Goal: Transaction & Acquisition: Download file/media

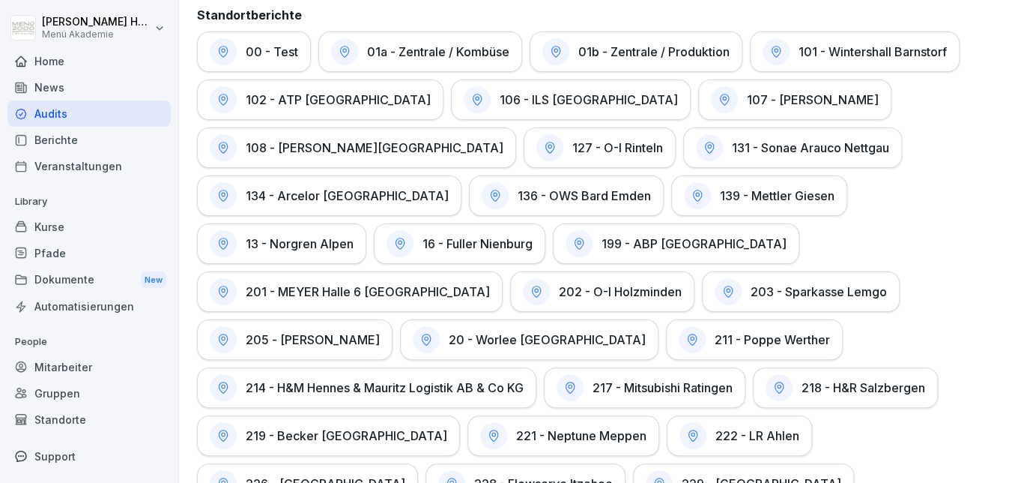
scroll to position [3578, 0]
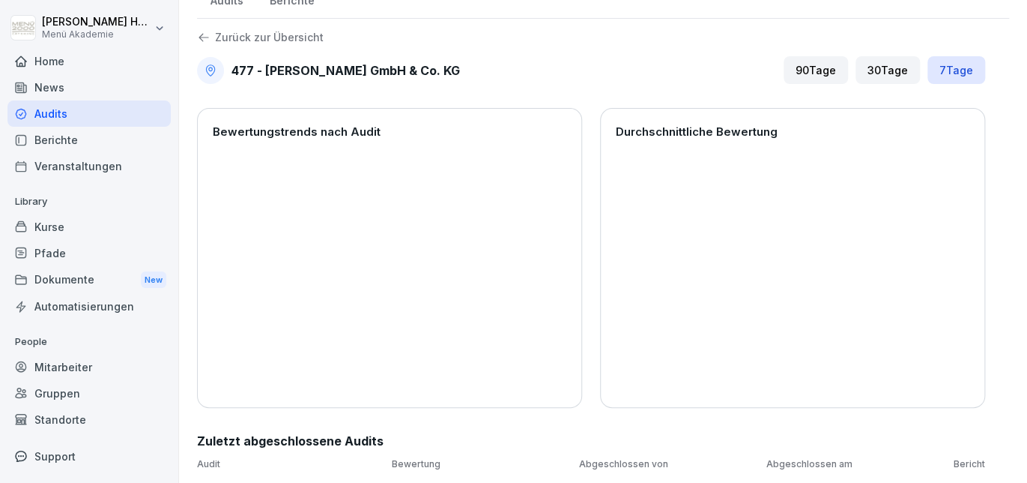
scroll to position [14, 0]
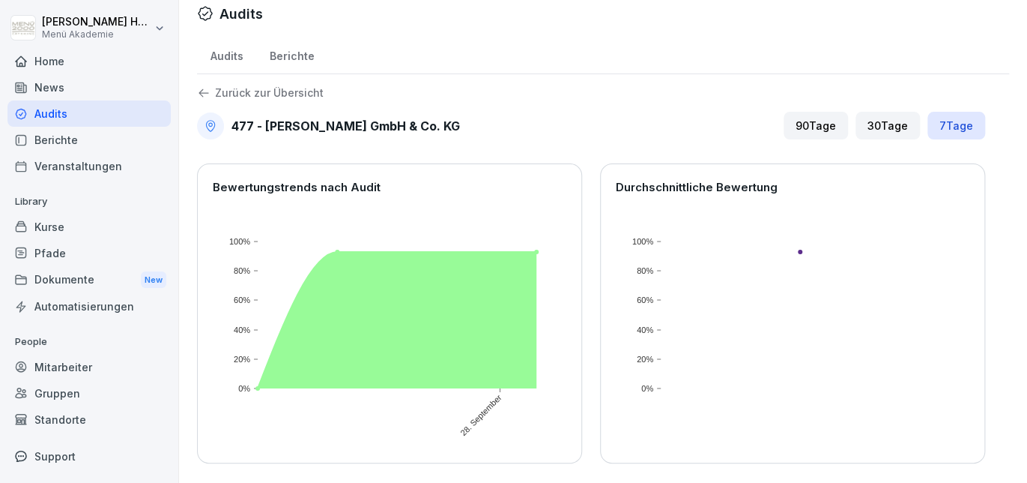
click at [828, 131] on div "90 Tage" at bounding box center [816, 126] width 64 height 28
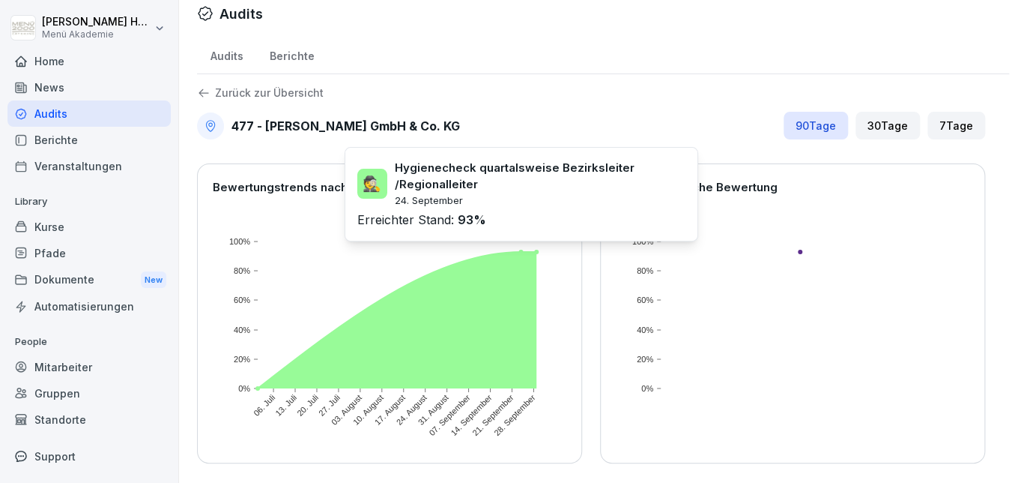
scroll to position [136, 0]
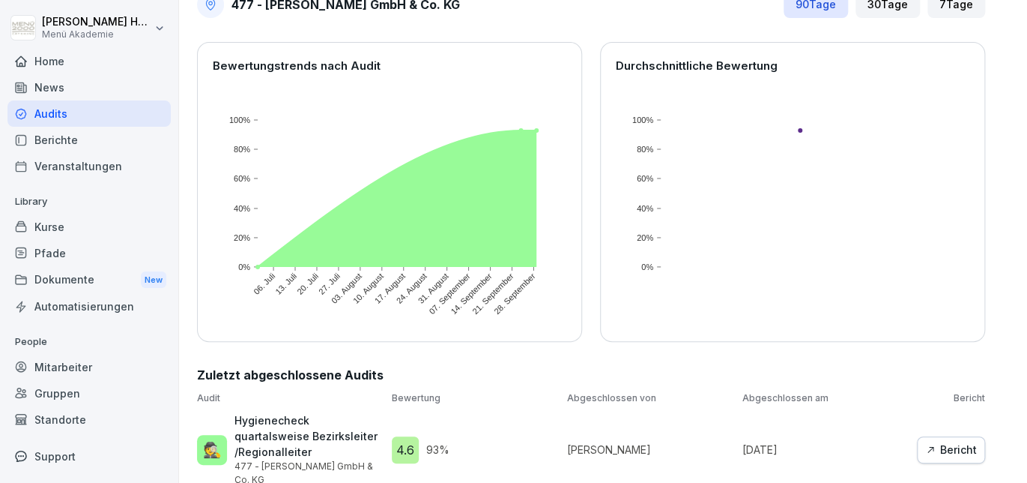
click at [940, 441] on div "Bericht" at bounding box center [952, 449] width 52 height 16
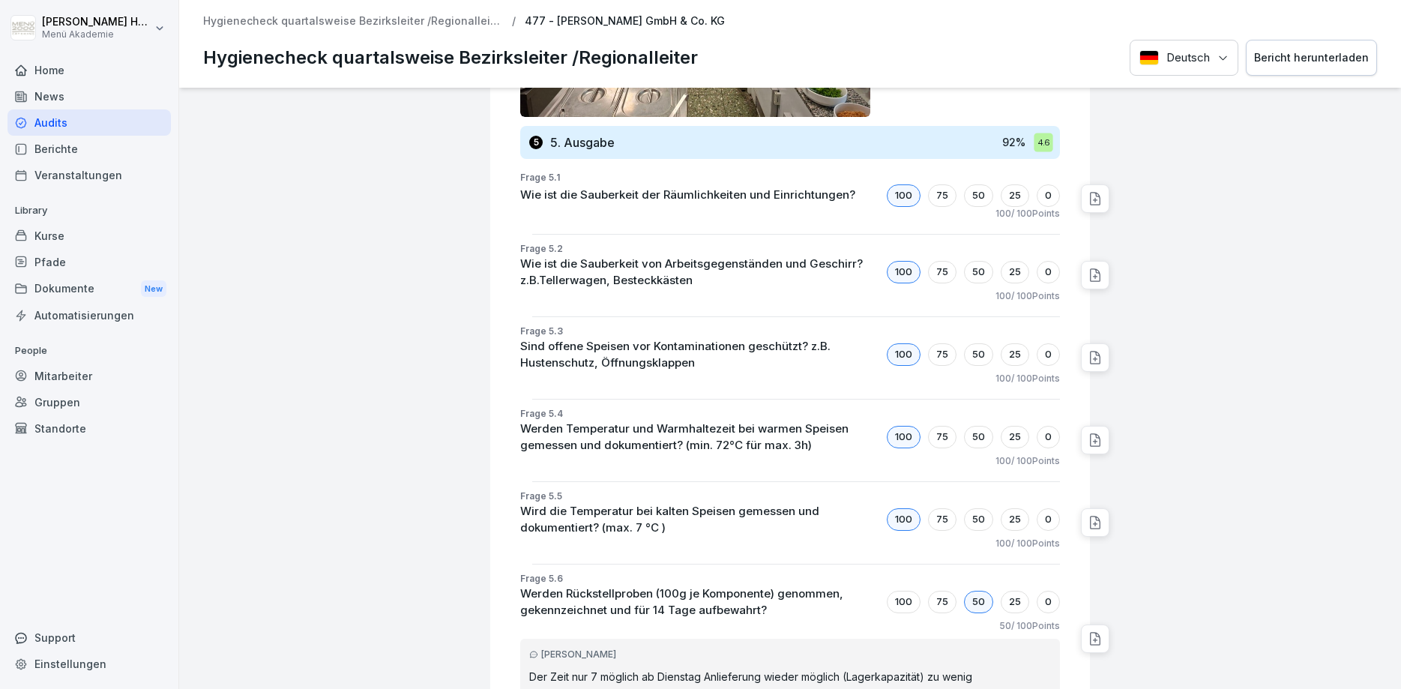
scroll to position [4388, 0]
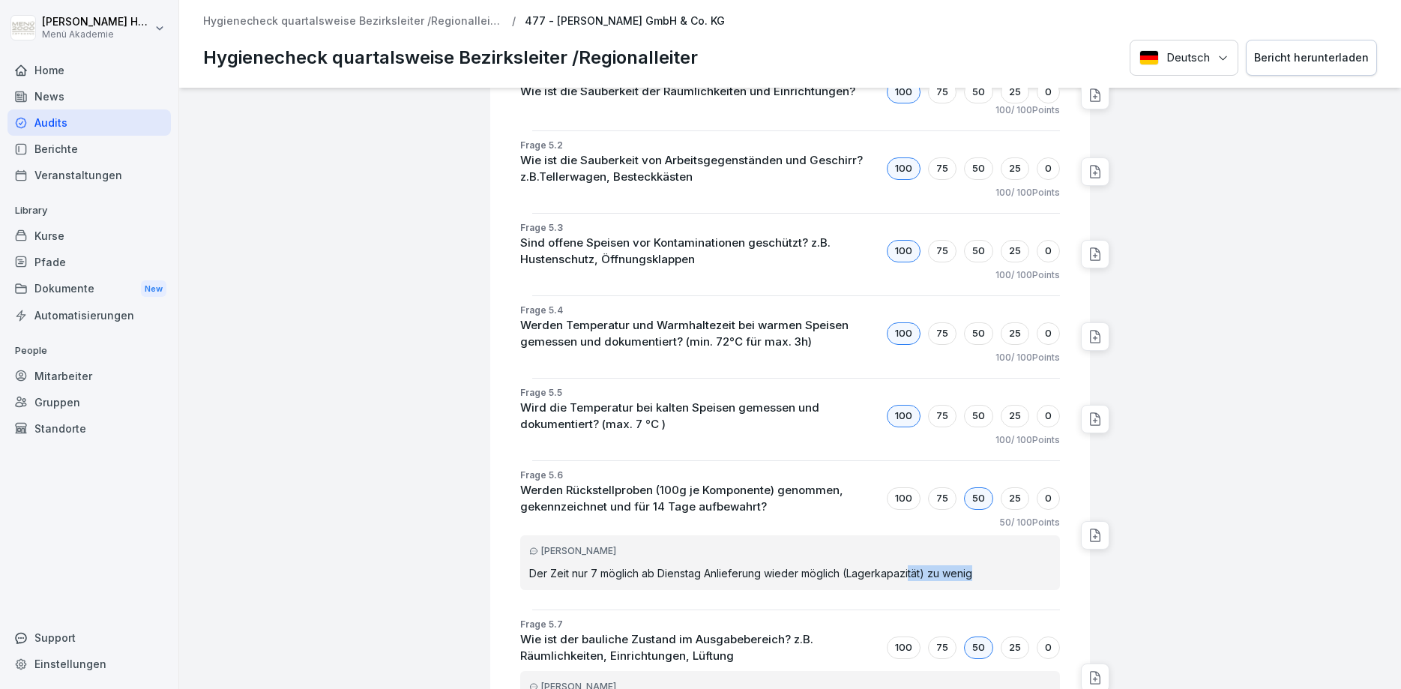
drag, startPoint x: 970, startPoint y: 564, endPoint x: 906, endPoint y: 563, distance: 63.7
click at [907, 504] on p "Der Zeit nur 7 möglich ab Dienstag Anlieferung wieder möglich (Lagerkapazität) …" at bounding box center [790, 573] width 522 height 16
click at [845, 504] on p "Der Zeit nur 7 möglich ab Dienstag Anlieferung wieder möglich (Lagerkapazität) …" at bounding box center [790, 573] width 522 height 16
click at [842, 504] on p "Der Zeit nur 7 möglich ab Dienstag Anlieferung wieder möglich (Lagerkapazität) …" at bounding box center [790, 573] width 522 height 16
drag, startPoint x: 842, startPoint y: 561, endPoint x: 985, endPoint y: 561, distance: 143.9
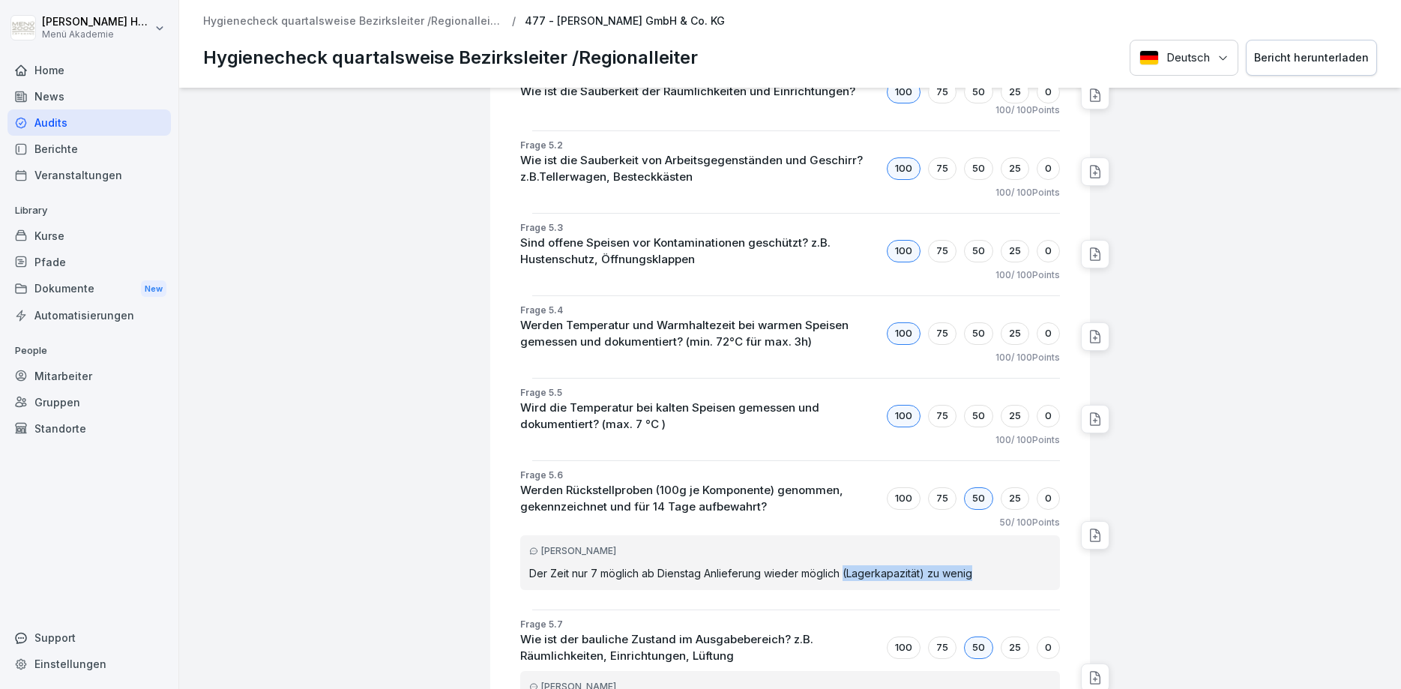
click at [985, 504] on p "Der Zeit nur 7 möglich ab Dienstag Anlieferung wieder möglich (Lagerkapazität) …" at bounding box center [790, 573] width 522 height 16
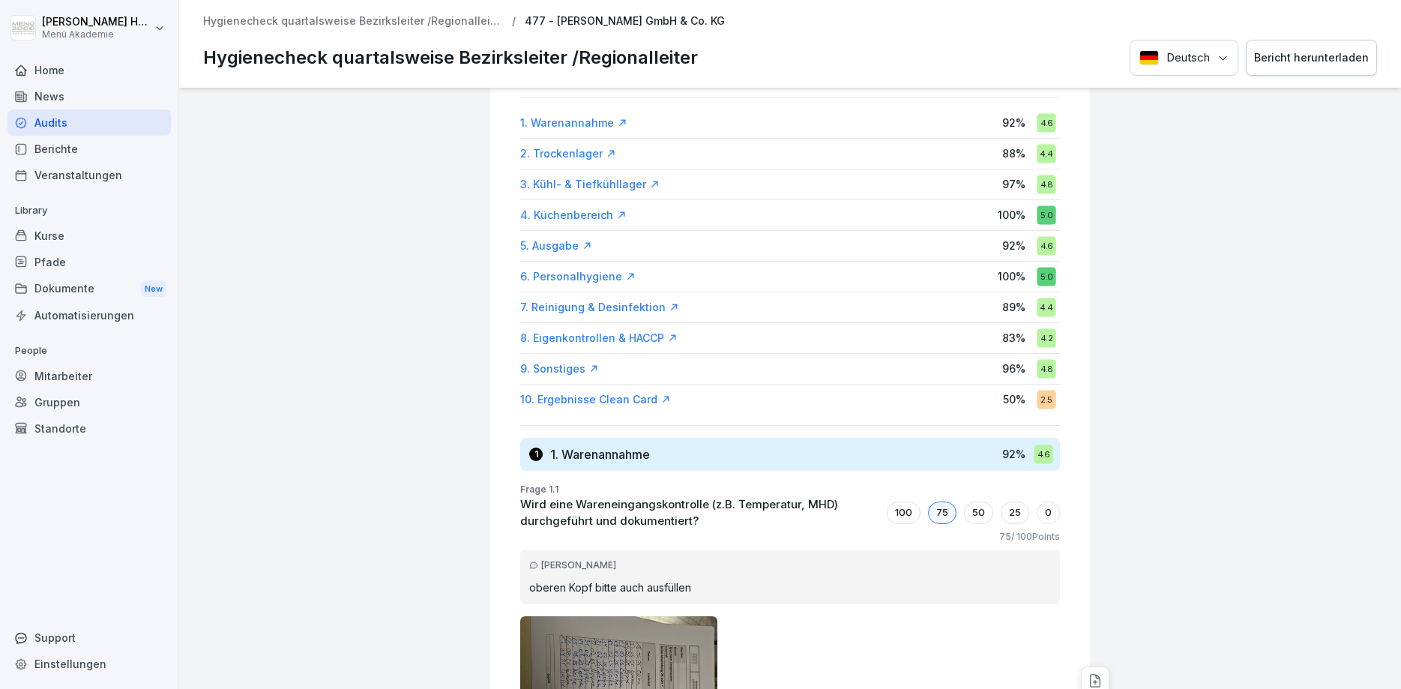
scroll to position [0, 0]
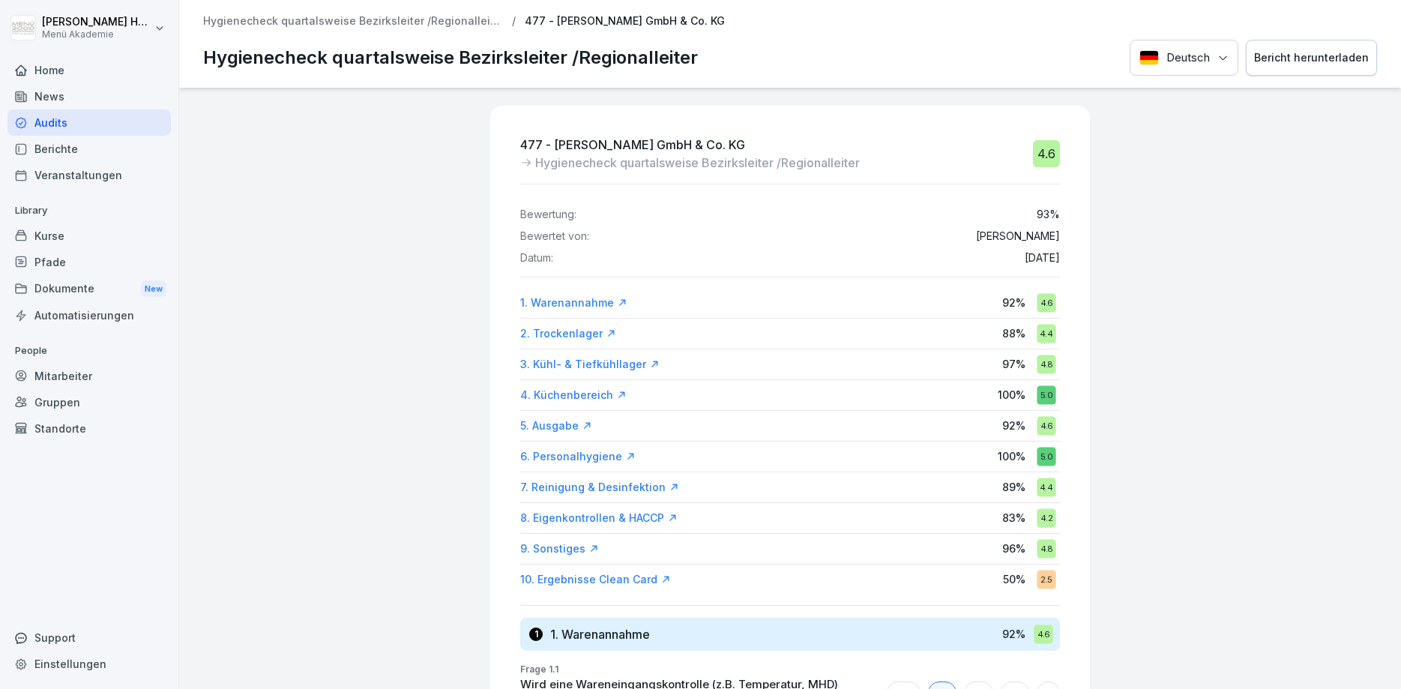
drag, startPoint x: 991, startPoint y: 238, endPoint x: 1066, endPoint y: 237, distance: 74.9
drag, startPoint x: 1057, startPoint y: 213, endPoint x: 1032, endPoint y: 215, distance: 24.8
click at [1027, 215] on div "Bewertung: 93 %" at bounding box center [790, 214] width 540 height 13
drag, startPoint x: 1007, startPoint y: 260, endPoint x: 1033, endPoint y: 255, distance: 26.7
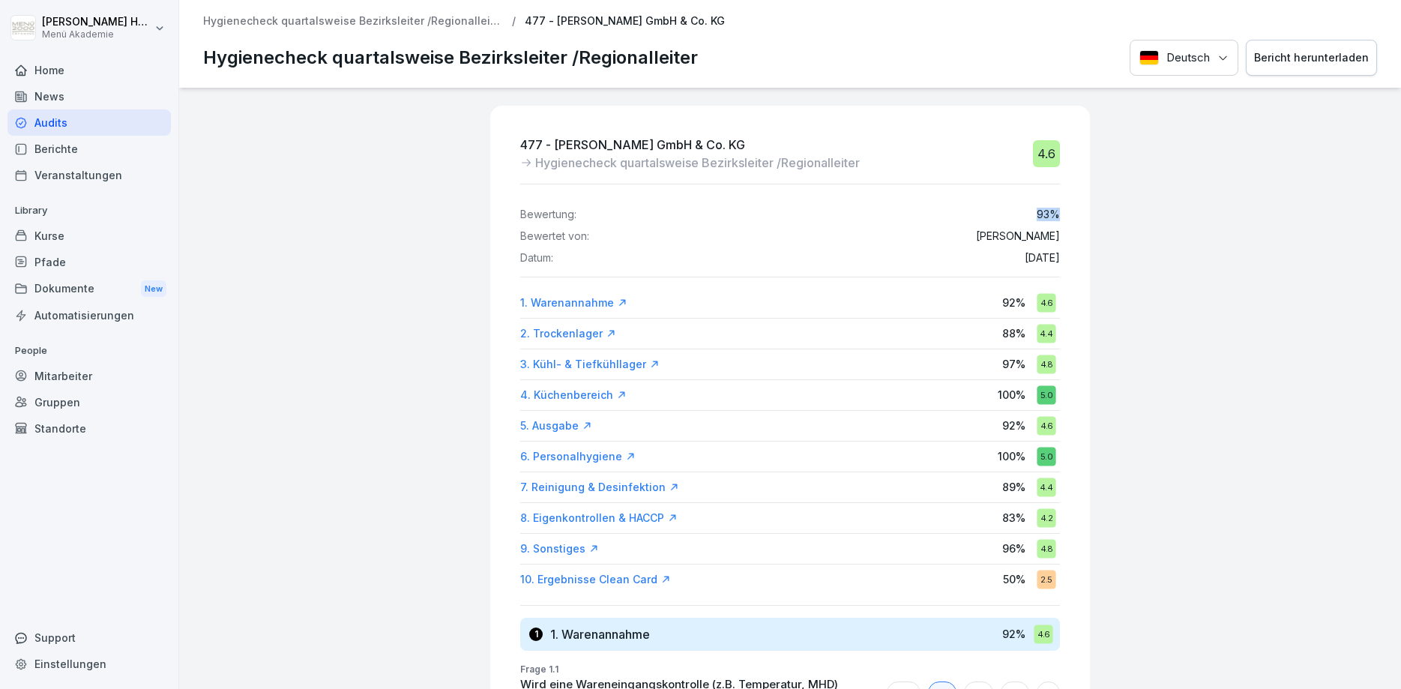
click at [1027, 255] on p "[DATE]" at bounding box center [1041, 258] width 35 height 13
click at [1027, 262] on p "[DATE]" at bounding box center [1041, 258] width 35 height 13
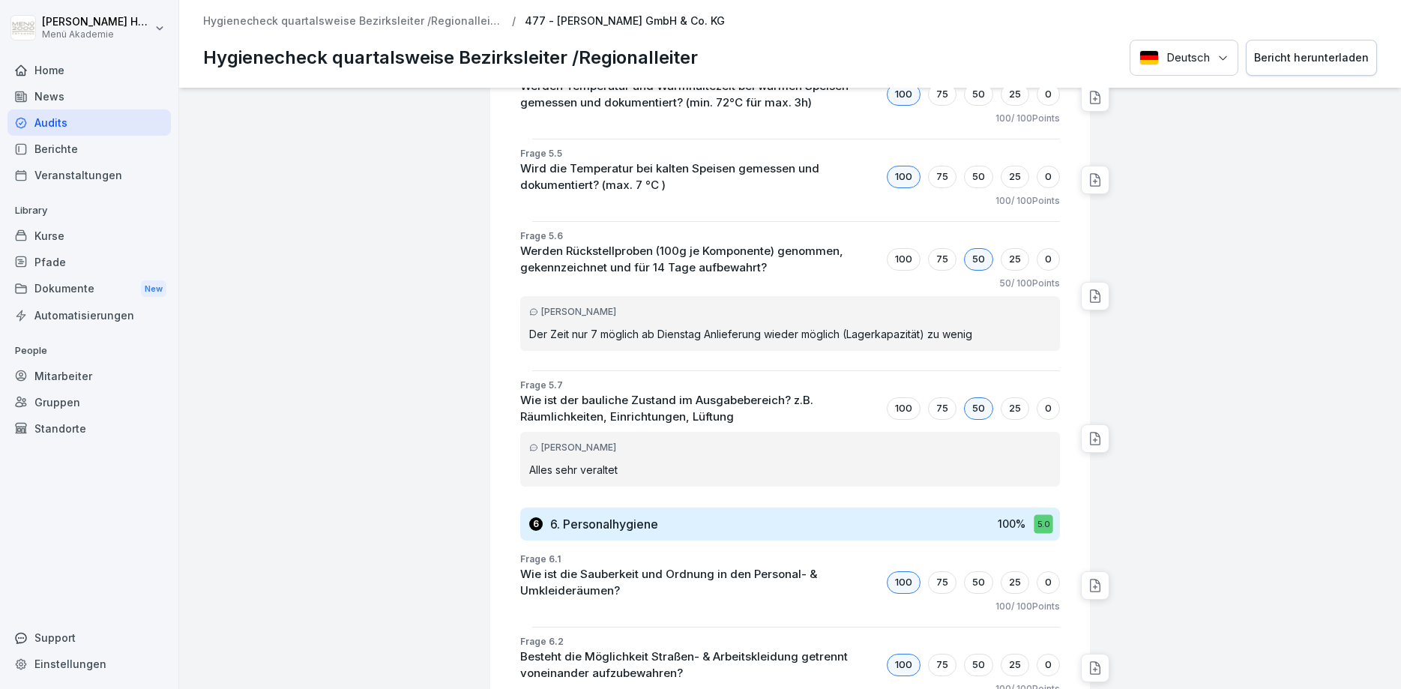
scroll to position [4676, 0]
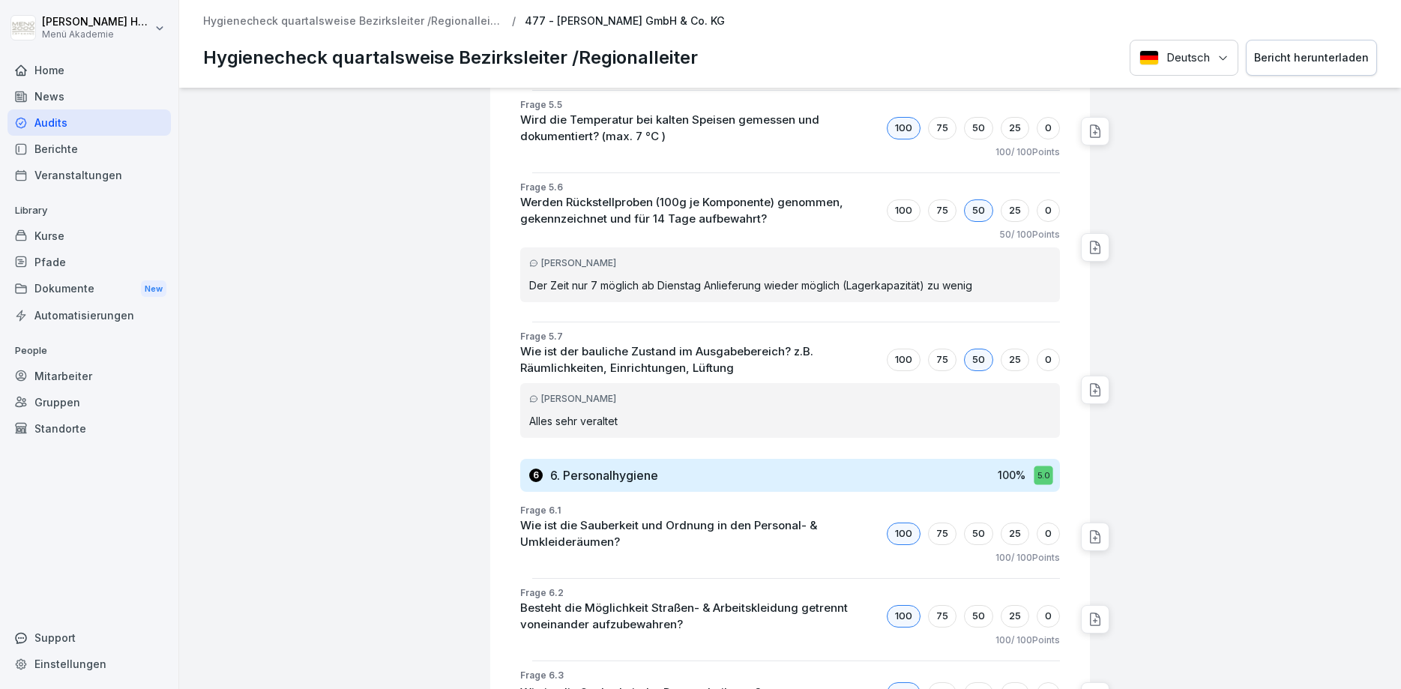
drag, startPoint x: 620, startPoint y: 411, endPoint x: 516, endPoint y: 400, distance: 104.8
click at [516, 402] on div "Frage 5.7 Wie ist der bauliche Zustand im Ausgabebereich? z.B. Räumlichkeiten, …" at bounding box center [796, 390] width 588 height 120
click at [440, 394] on div "477 - [PERSON_NAME] GmbH & Co. KG Hygienecheck quartalsweise Bezirksleiter /Reg…" at bounding box center [790, 388] width 1222 height 601
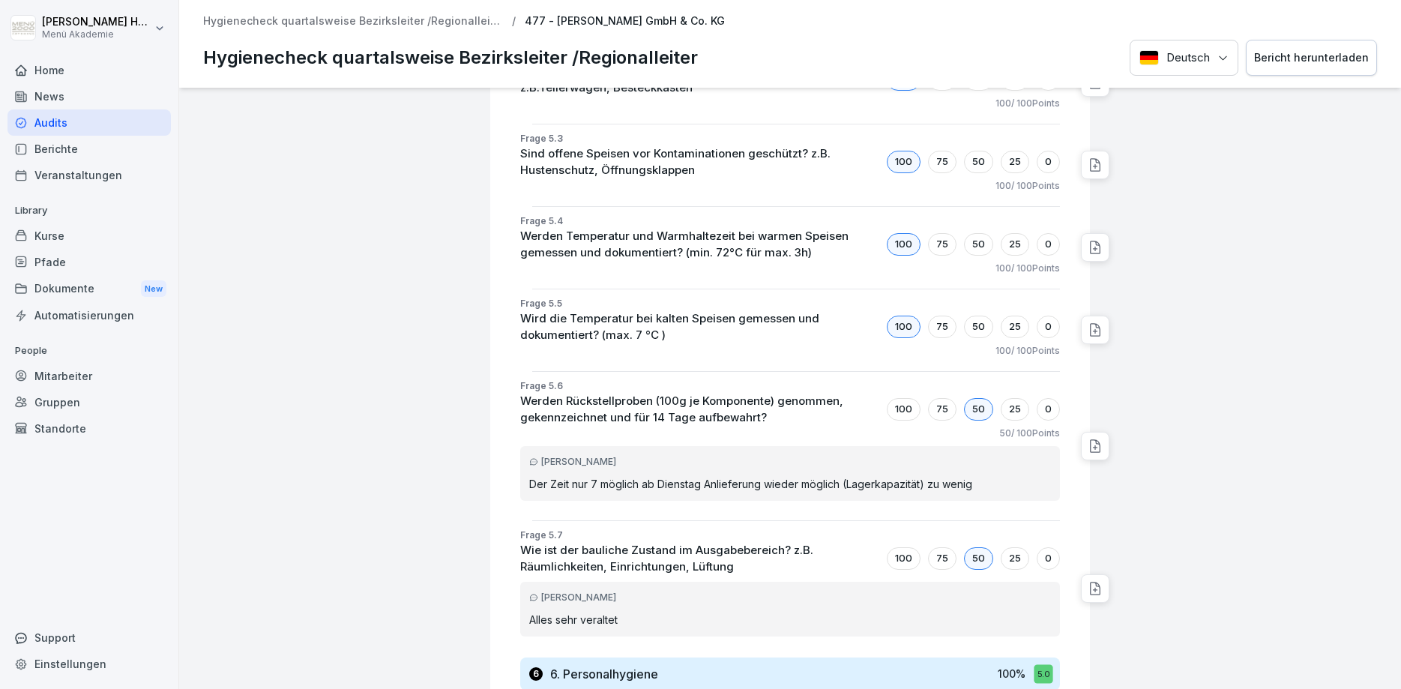
scroll to position [4568, 0]
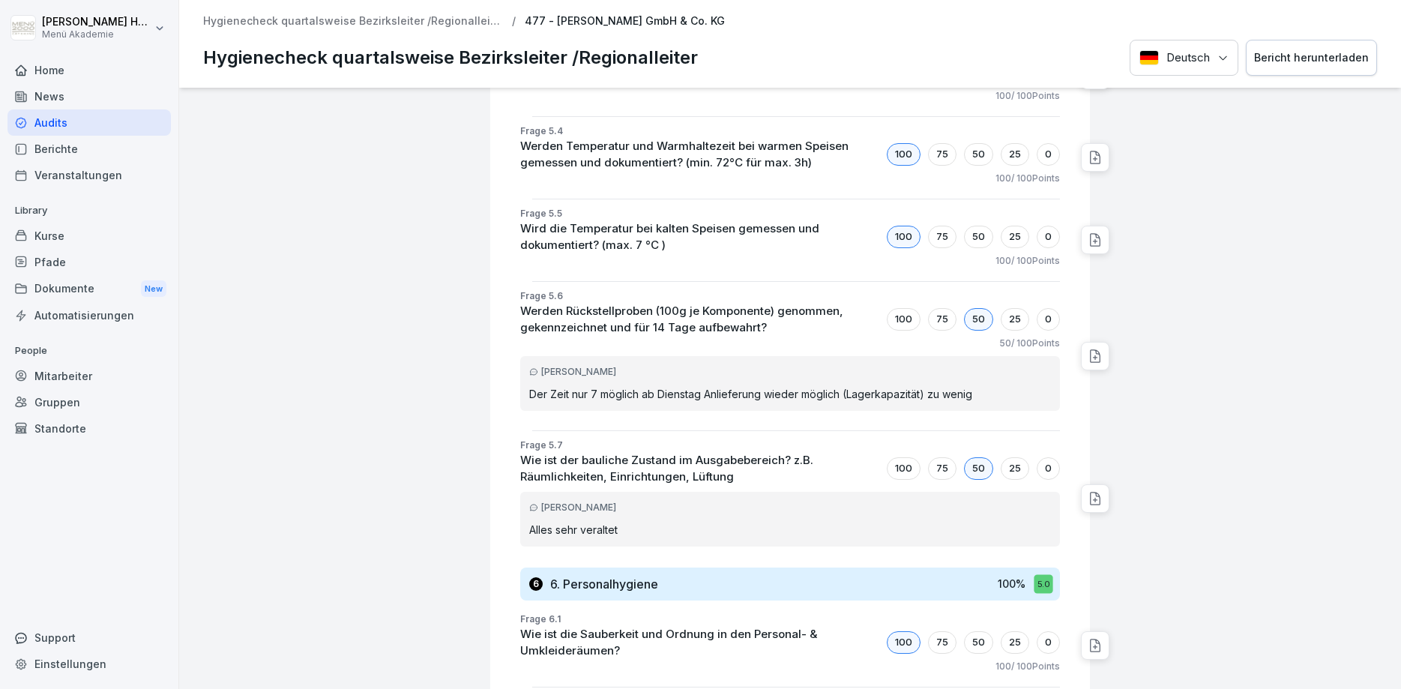
click at [1027, 408] on div at bounding box center [1246, 39] width 298 height 9039
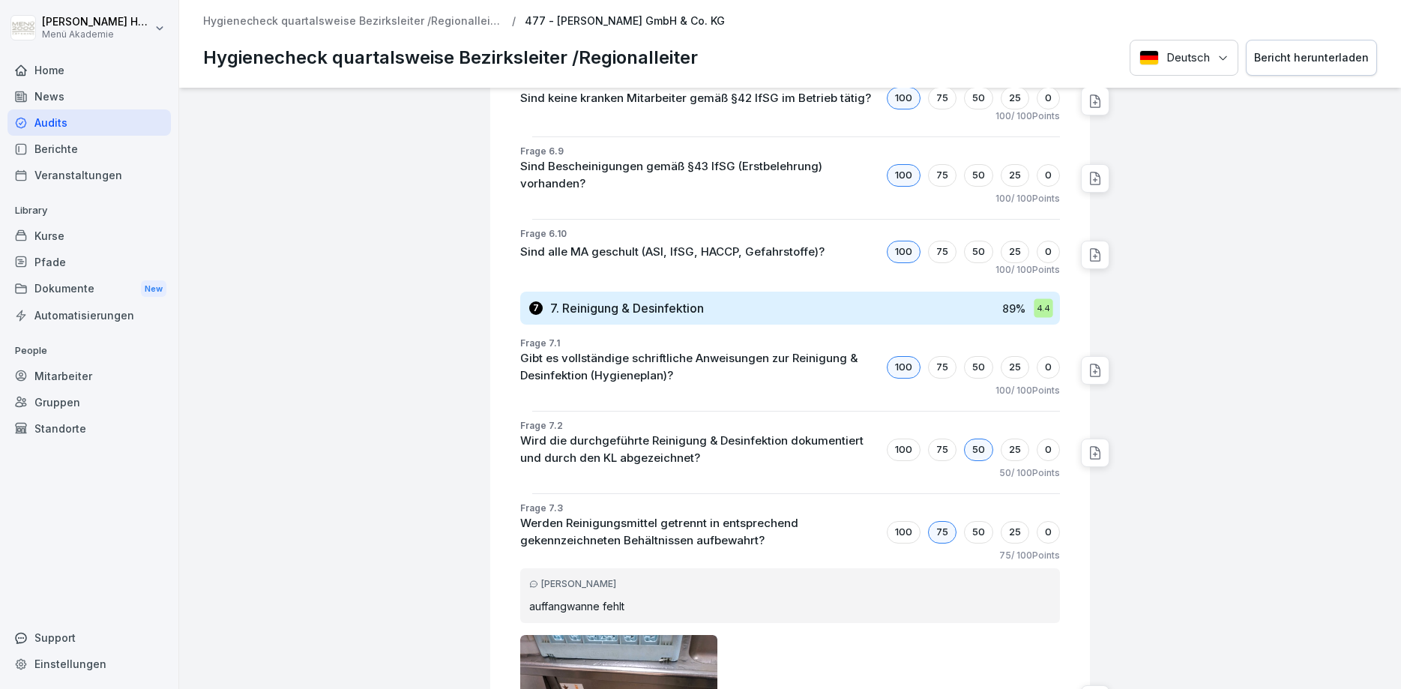
scroll to position [5916, 0]
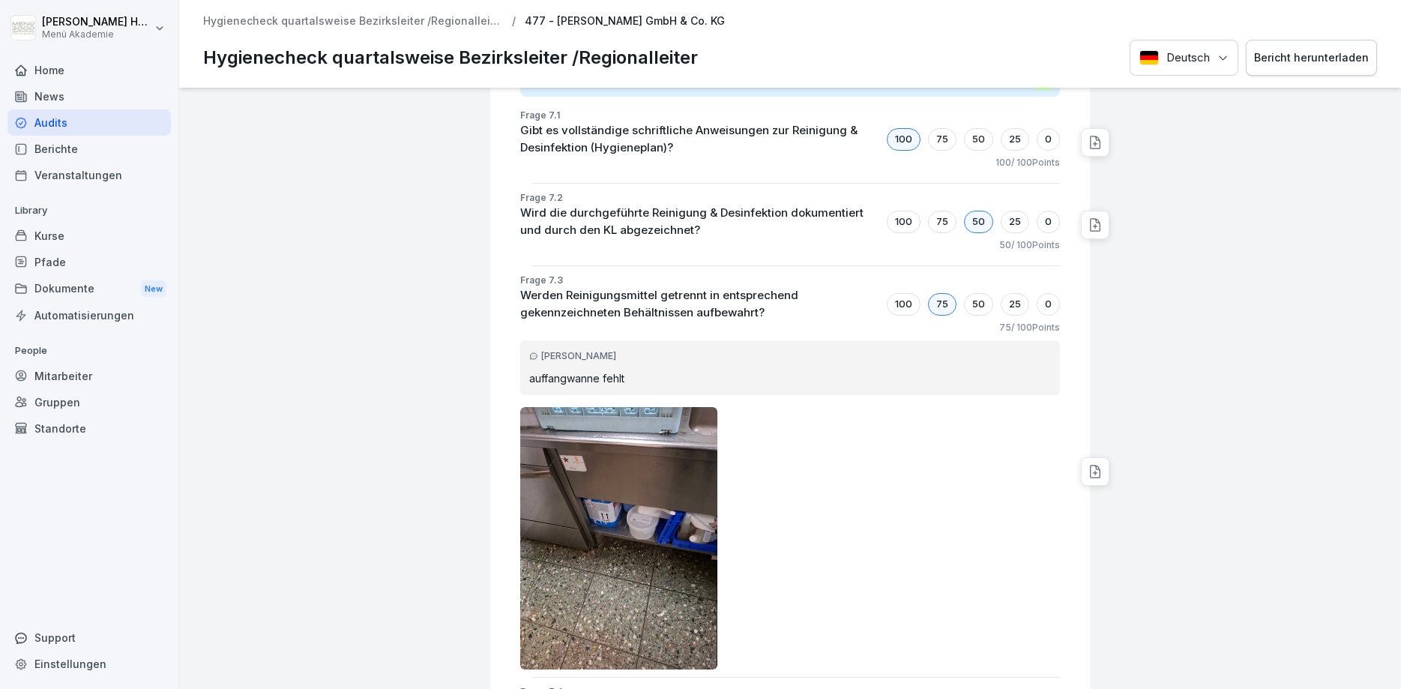
click at [1027, 62] on div "Bericht herunterladen" at bounding box center [1311, 57] width 115 height 16
